Goal: Navigation & Orientation: Understand site structure

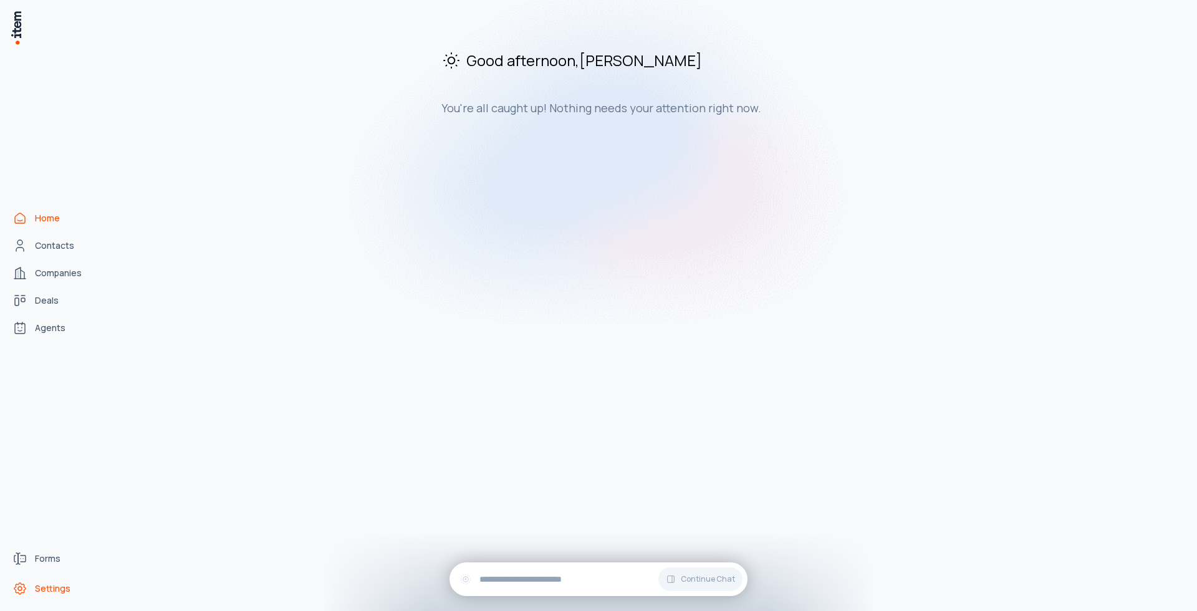
click at [16, 588] on icon "Settings" at bounding box center [19, 588] width 15 height 15
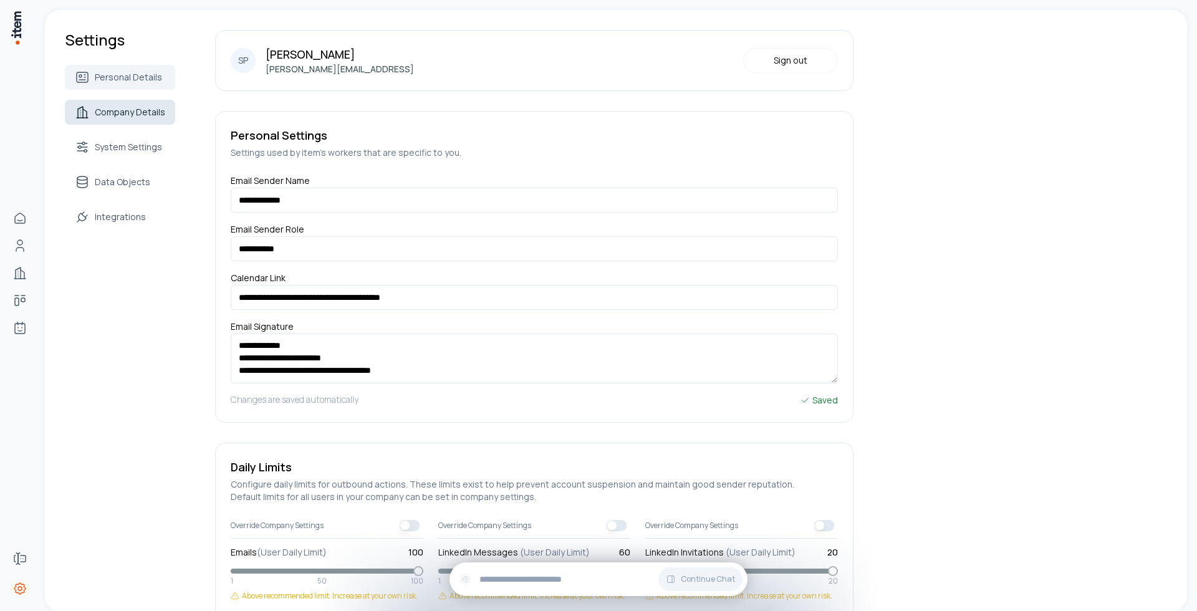
click at [138, 114] on span "Company Details" at bounding box center [130, 112] width 70 height 12
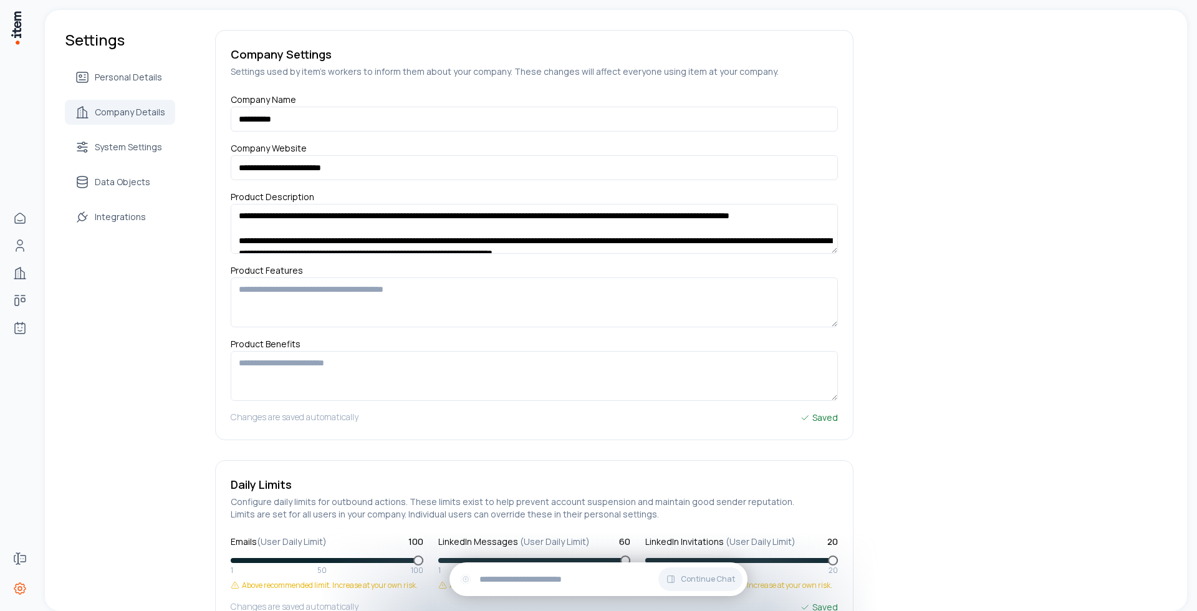
click at [127, 90] on div "Personal Details Company Details System Settings Data Objects Integrations" at bounding box center [120, 147] width 110 height 165
click at [128, 80] on span "Personal Details" at bounding box center [128, 77] width 67 height 12
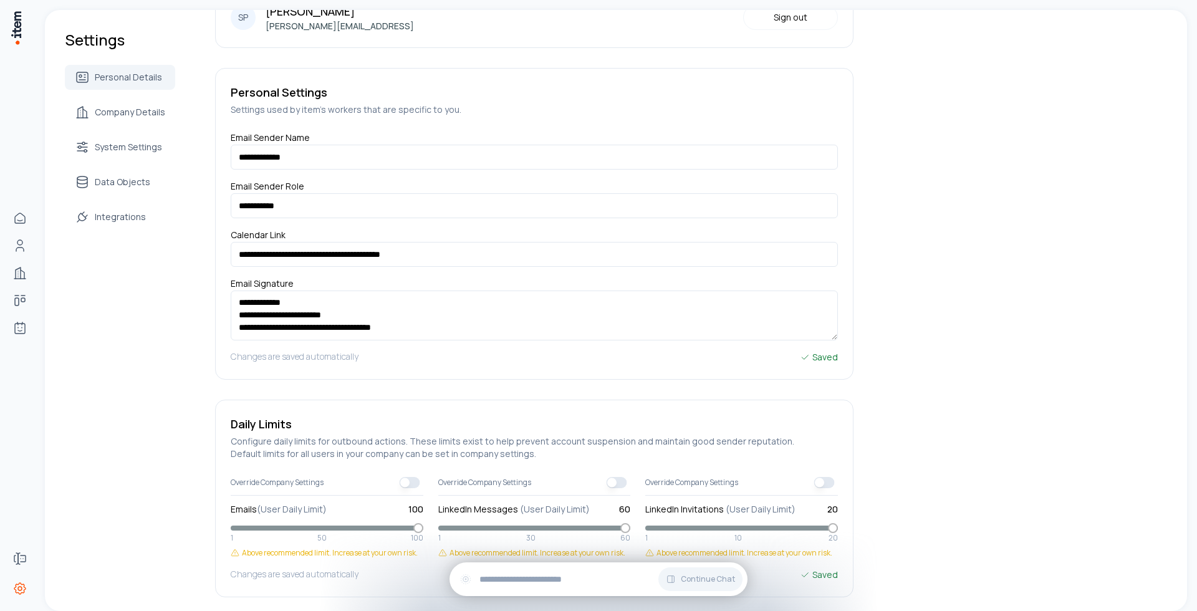
scroll to position [89, 0]
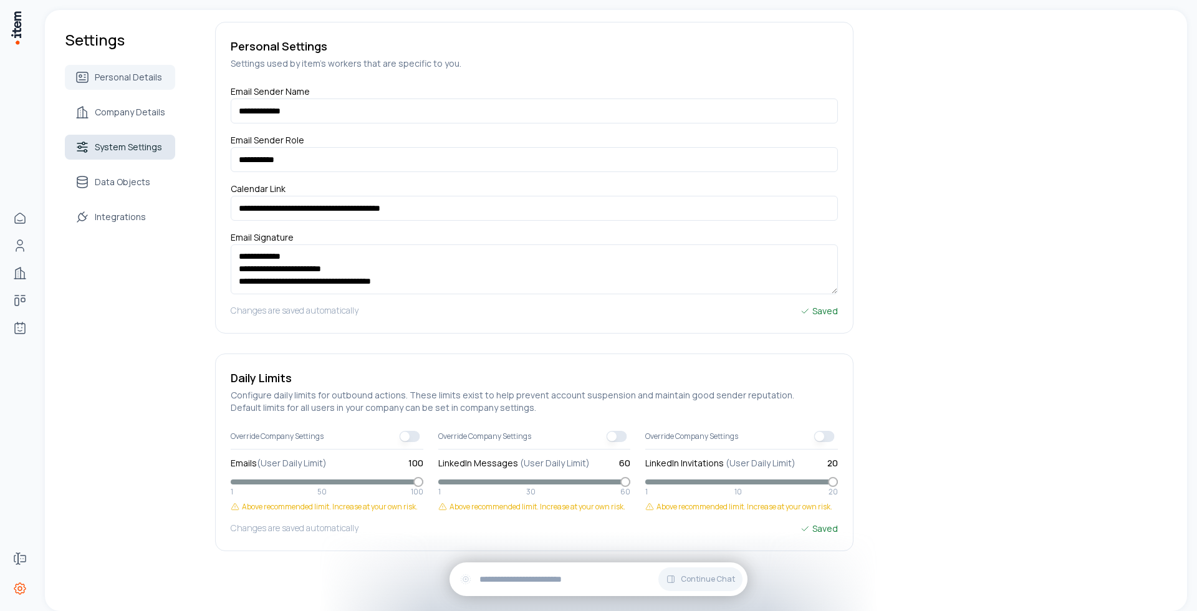
click at [129, 140] on link "System Settings" at bounding box center [120, 147] width 110 height 25
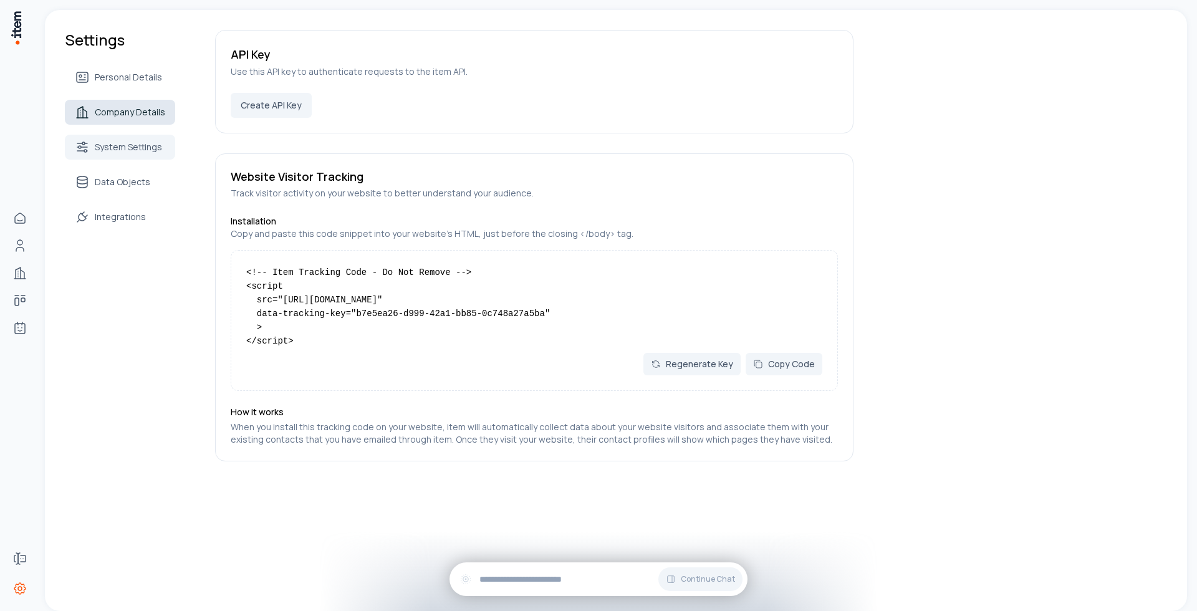
click at [125, 118] on span "Company Details" at bounding box center [130, 112] width 70 height 12
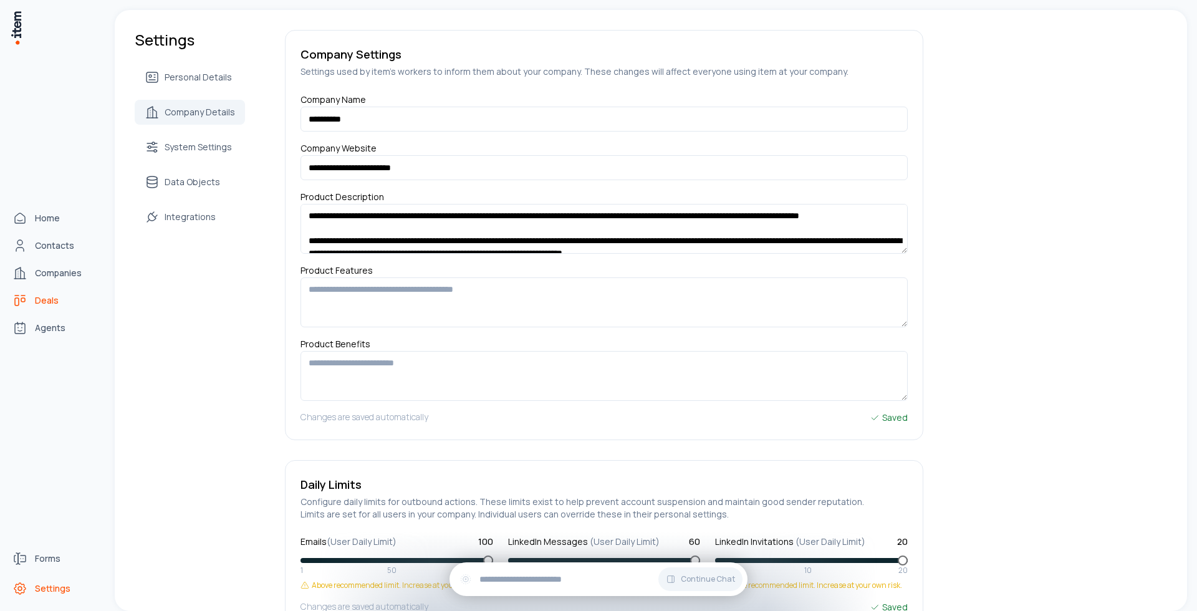
click at [37, 297] on span "Deals" at bounding box center [47, 300] width 24 height 12
click at [44, 340] on link "Agents" at bounding box center [54, 327] width 95 height 25
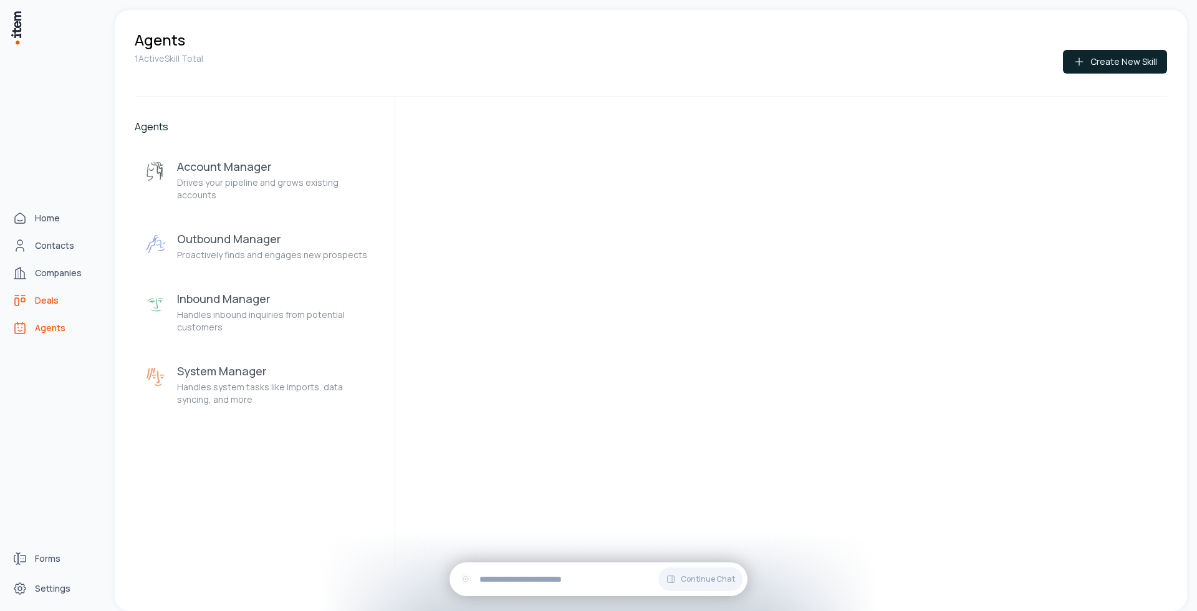
click at [41, 300] on span "Deals" at bounding box center [47, 300] width 24 height 12
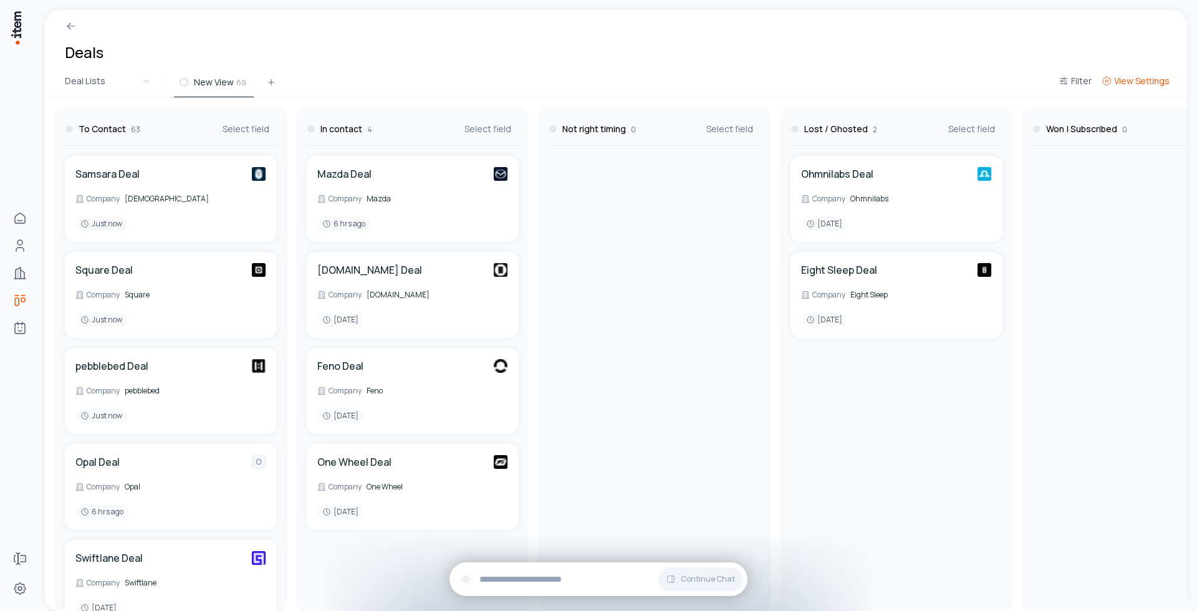
click at [1143, 81] on span "View Settings" at bounding box center [1141, 81] width 55 height 12
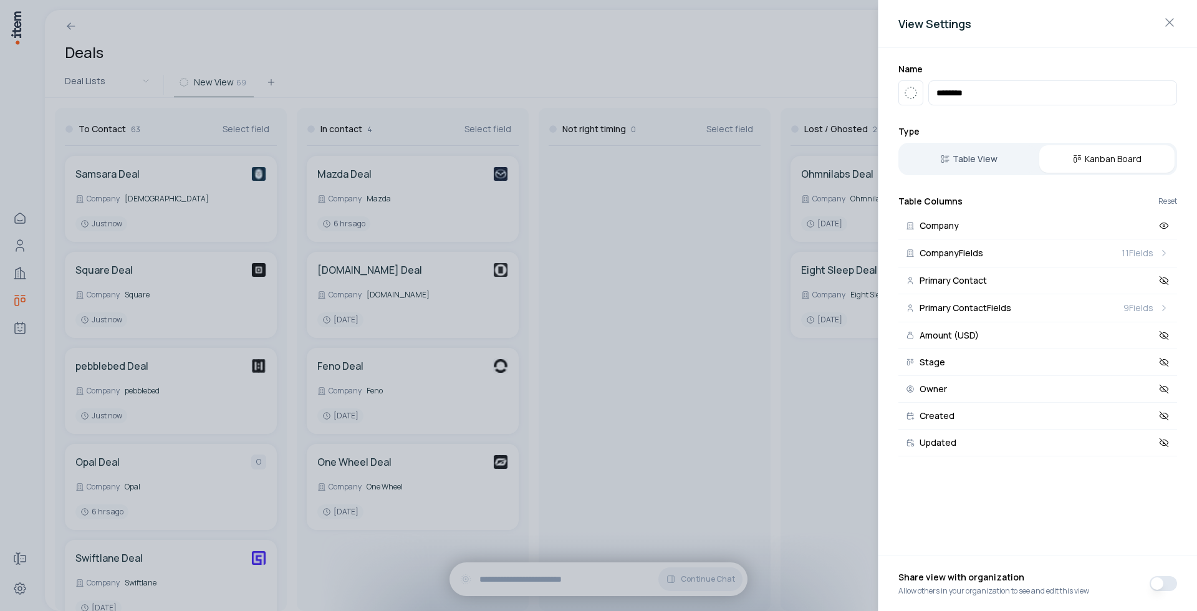
click at [1160, 583] on button "button" at bounding box center [1162, 583] width 27 height 15
click at [663, 517] on div at bounding box center [598, 305] width 1197 height 611
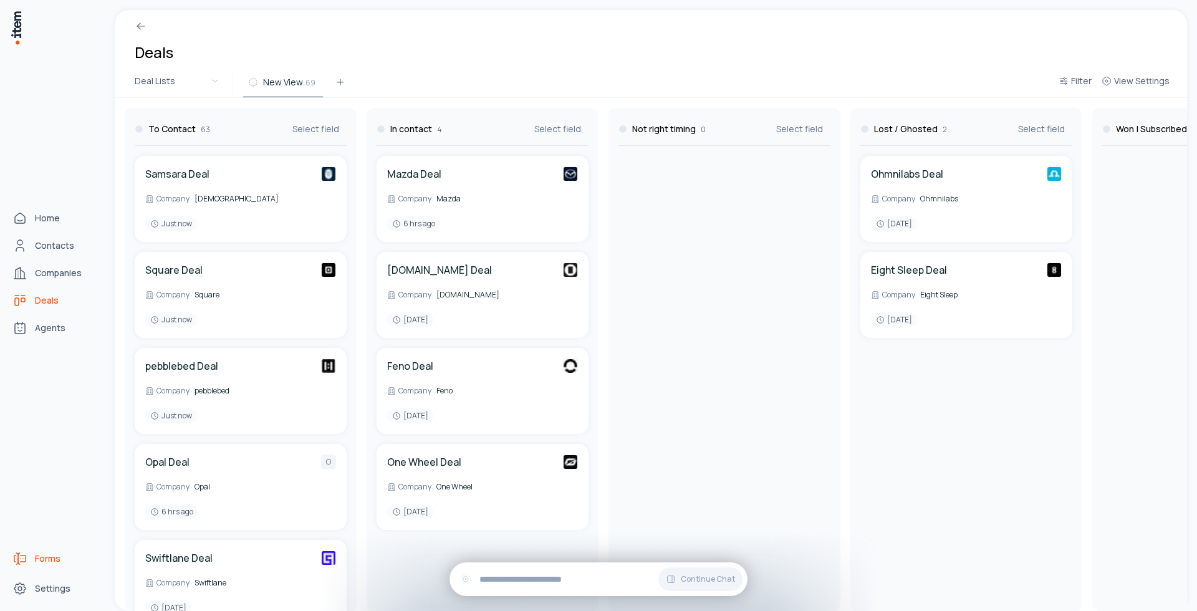
click at [36, 559] on span "Forms" at bounding box center [48, 558] width 26 height 12
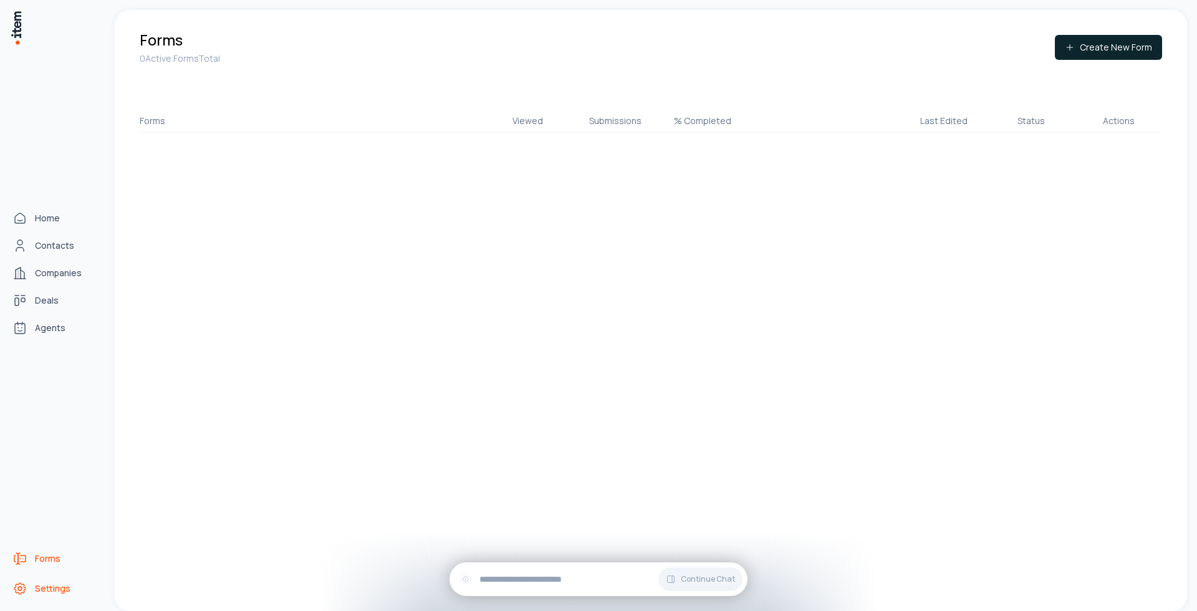
click at [44, 587] on span "Settings" at bounding box center [53, 588] width 36 height 12
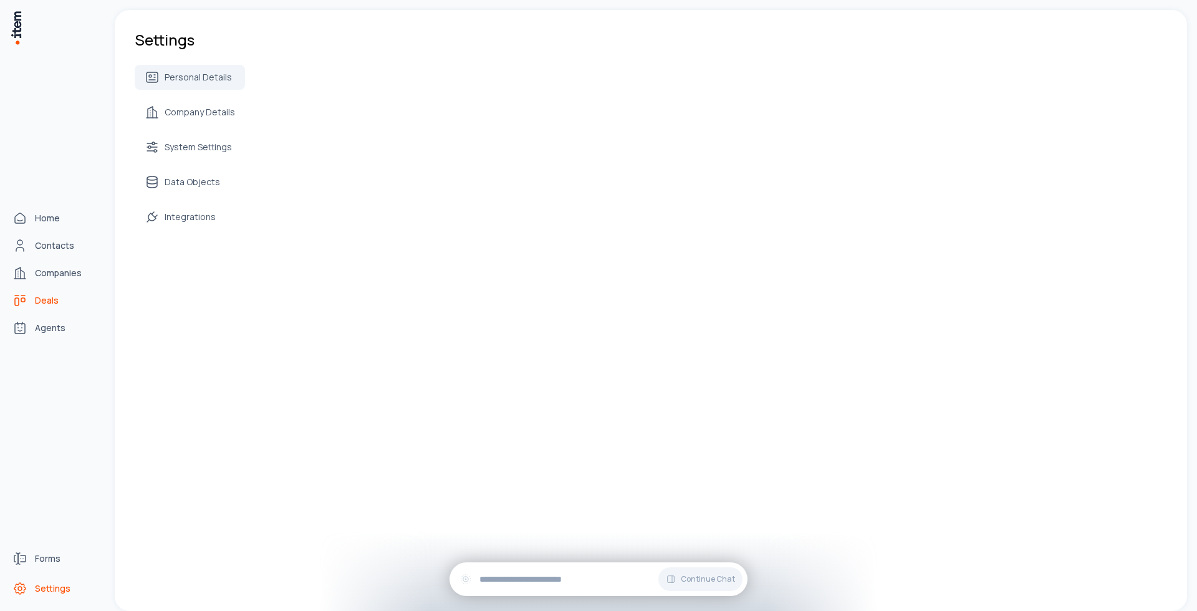
click at [53, 312] on link "Deals" at bounding box center [54, 300] width 95 height 25
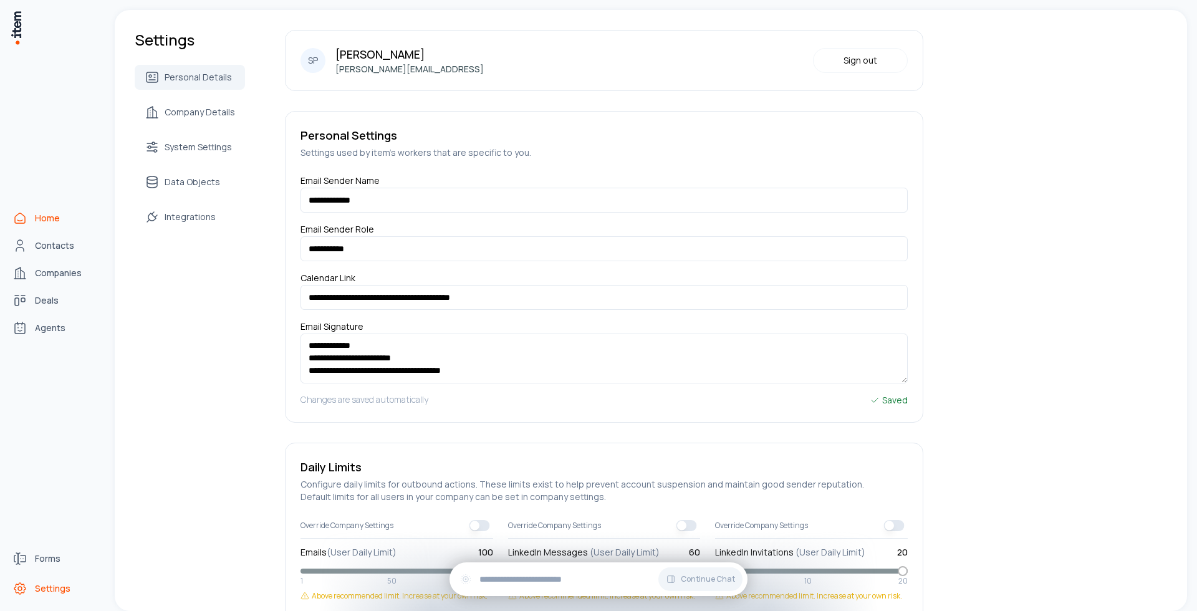
click at [57, 226] on link "Home" at bounding box center [54, 218] width 95 height 25
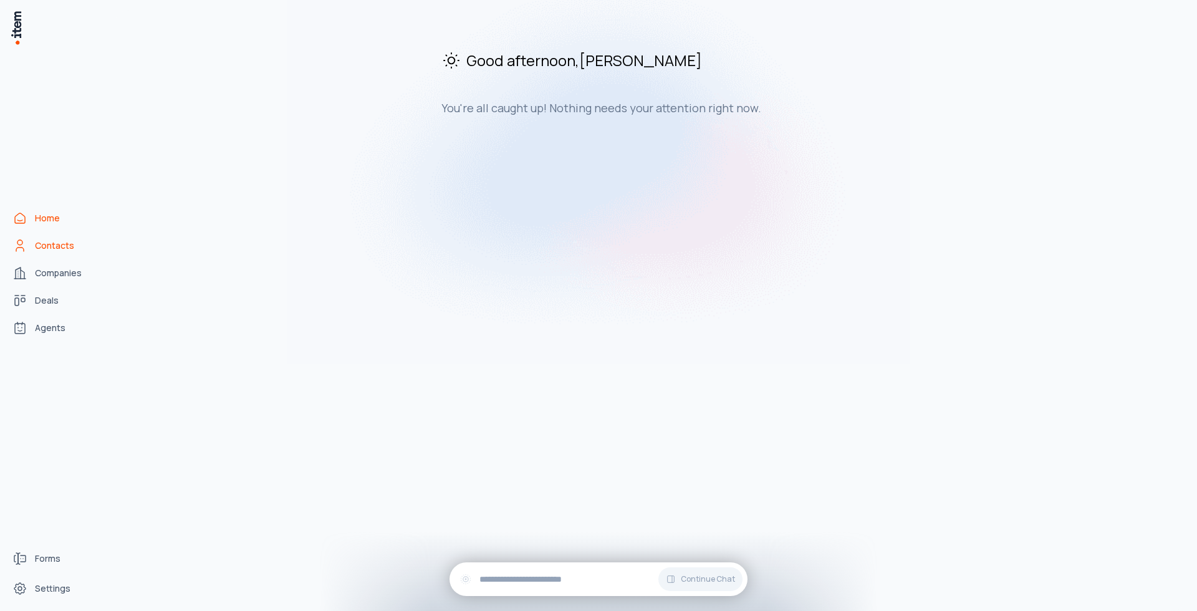
click at [58, 250] on span "Contacts" at bounding box center [54, 245] width 39 height 12
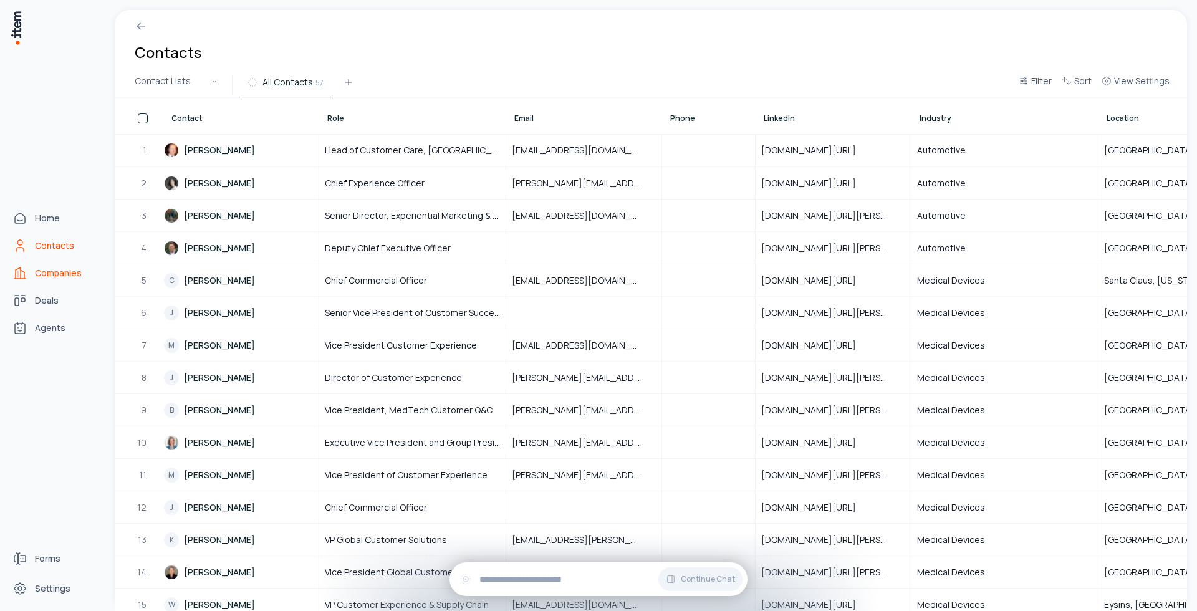
click at [22, 274] on icon "Companies" at bounding box center [19, 273] width 15 height 15
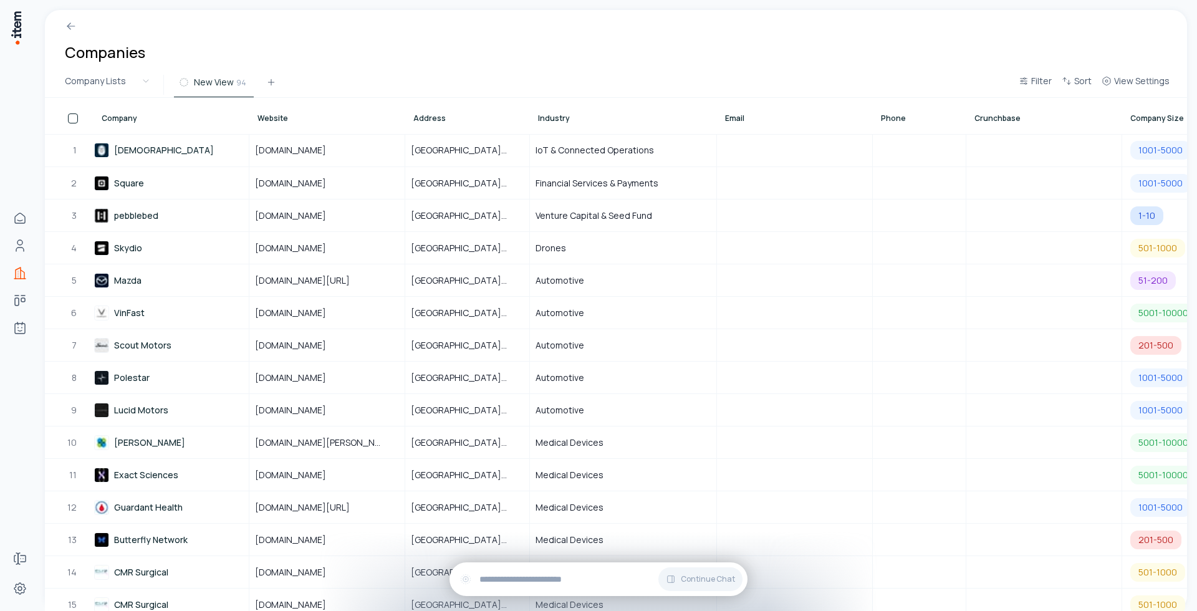
click at [328, 11] on div at bounding box center [616, 21] width 1142 height 22
